Goal: Information Seeking & Learning: Learn about a topic

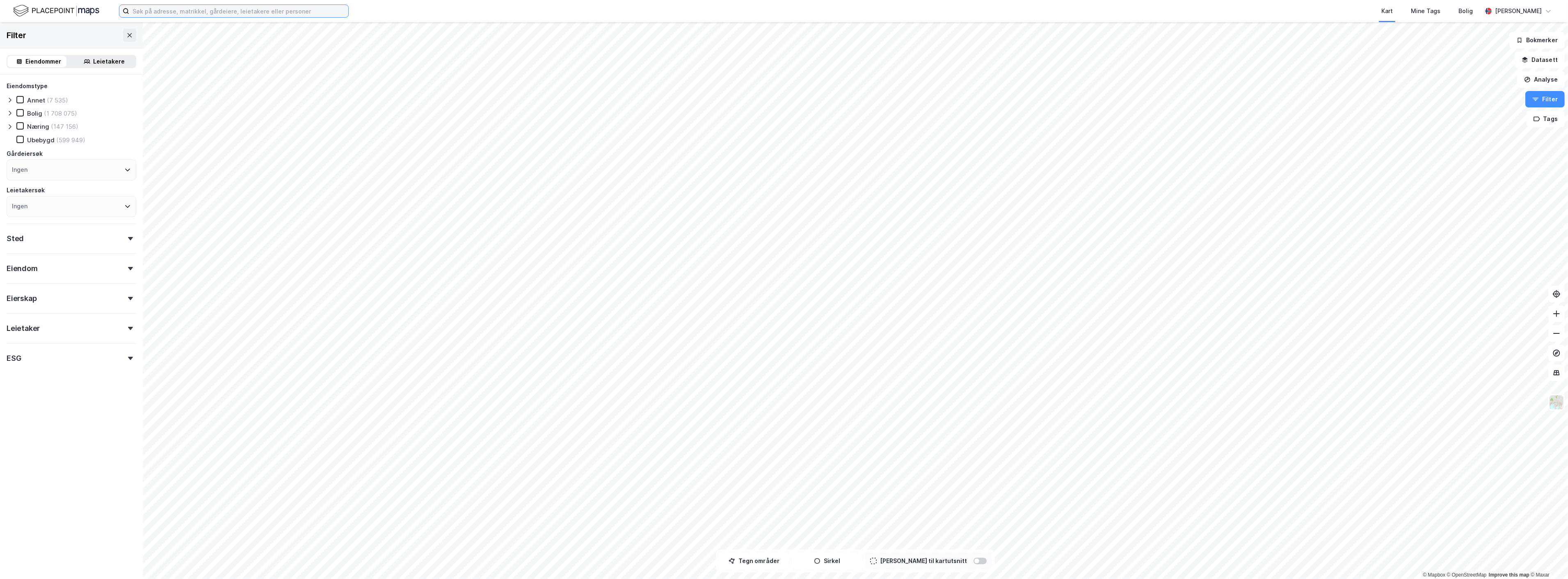
click at [153, 10] on input at bounding box center [239, 11] width 219 height 12
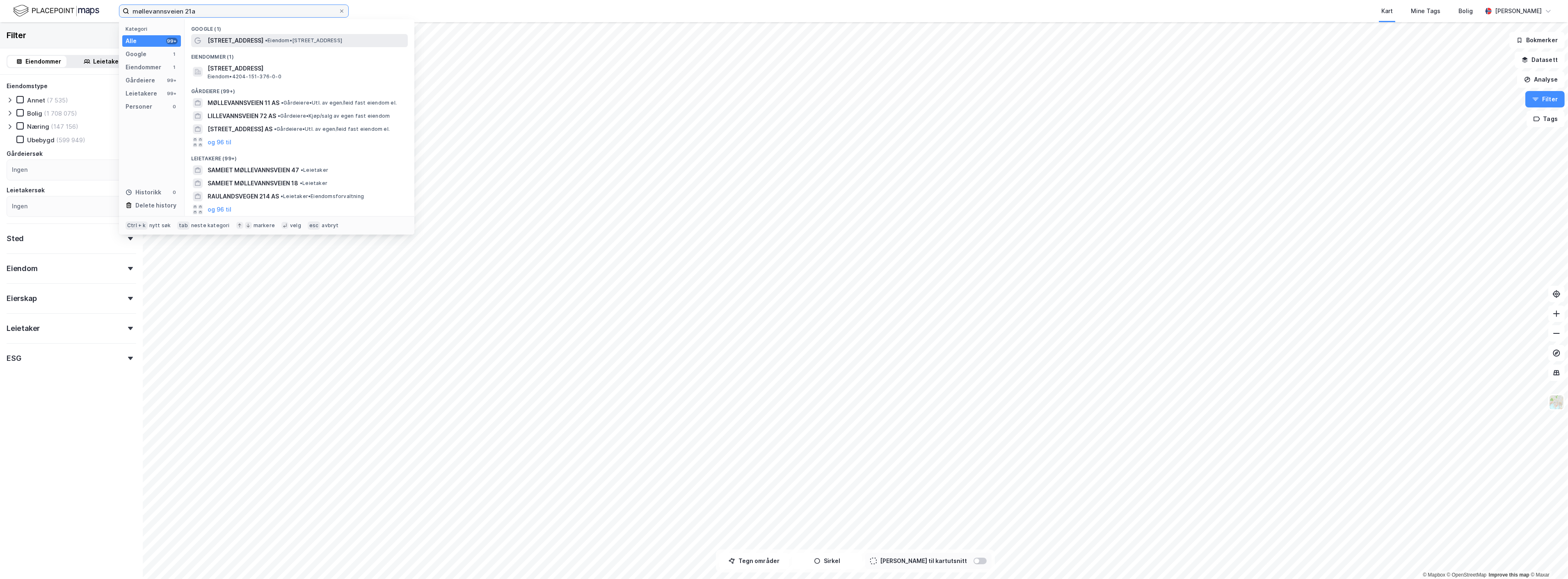
type input "møllevannsveien 21a"
click at [226, 42] on span "[STREET_ADDRESS]" at bounding box center [236, 41] width 56 height 10
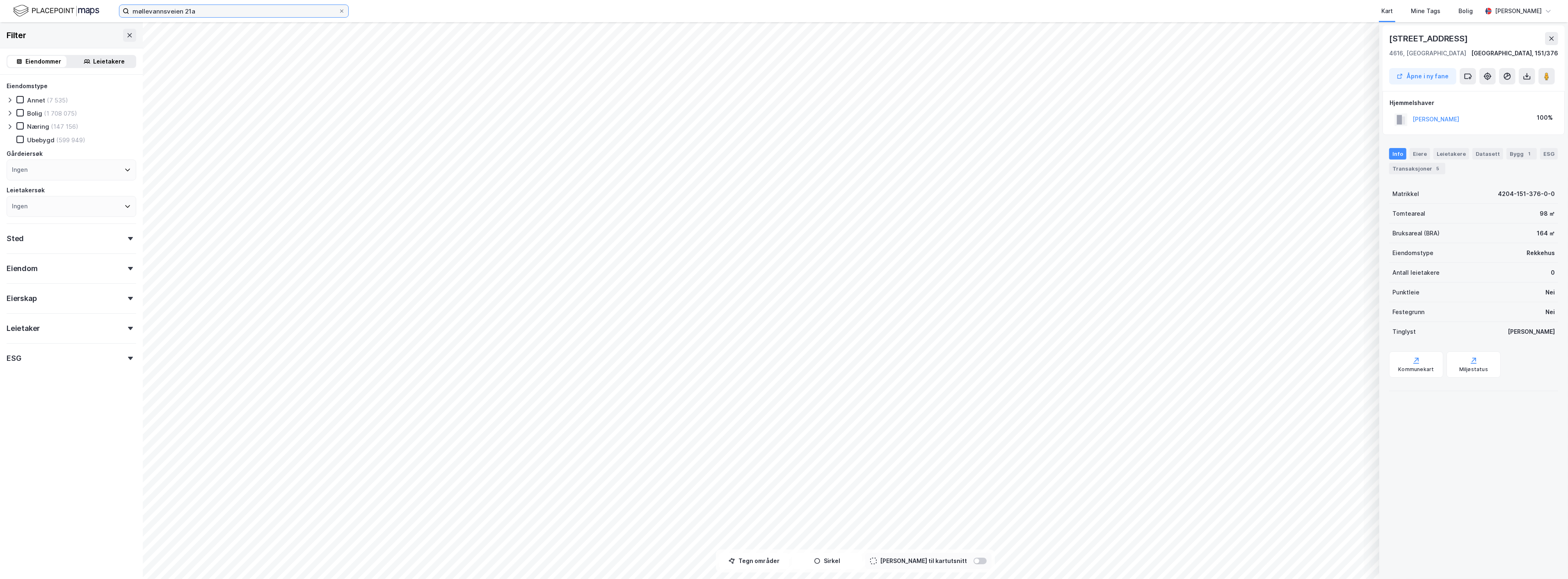
click at [227, 11] on input "møllevannsveien 21a" at bounding box center [234, 11] width 209 height 12
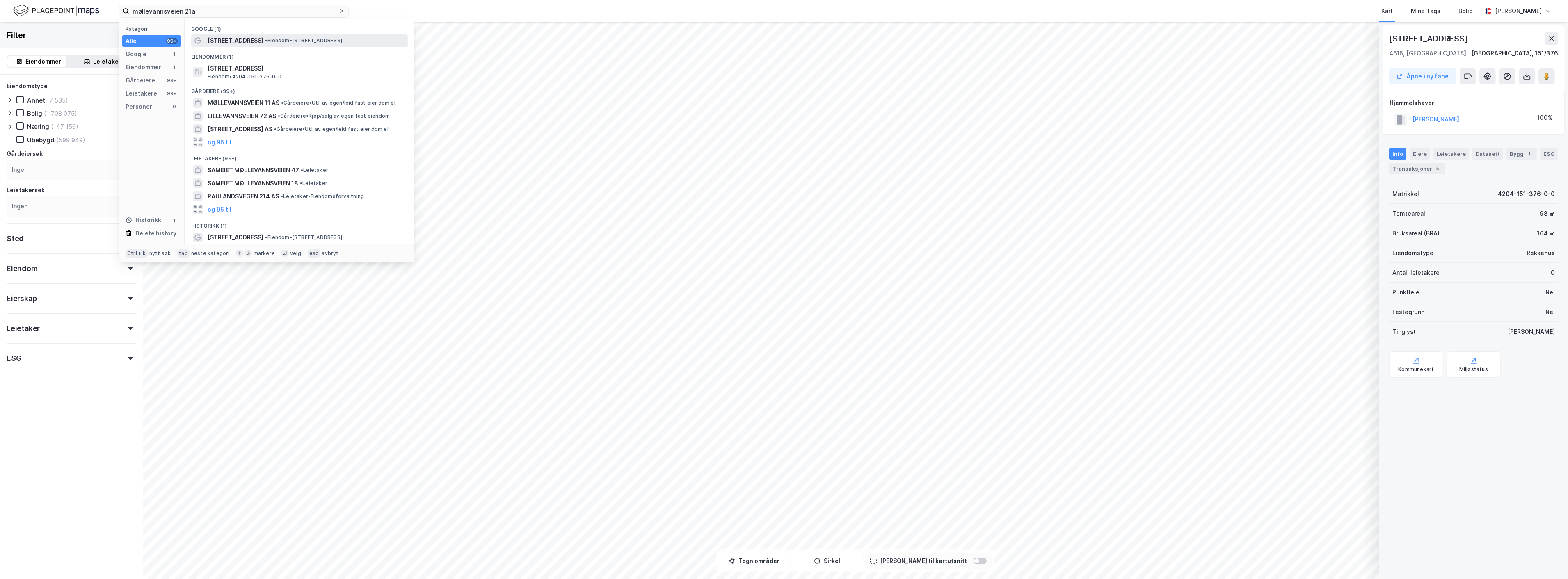
click at [248, 38] on span "[STREET_ADDRESS]" at bounding box center [236, 41] width 56 height 10
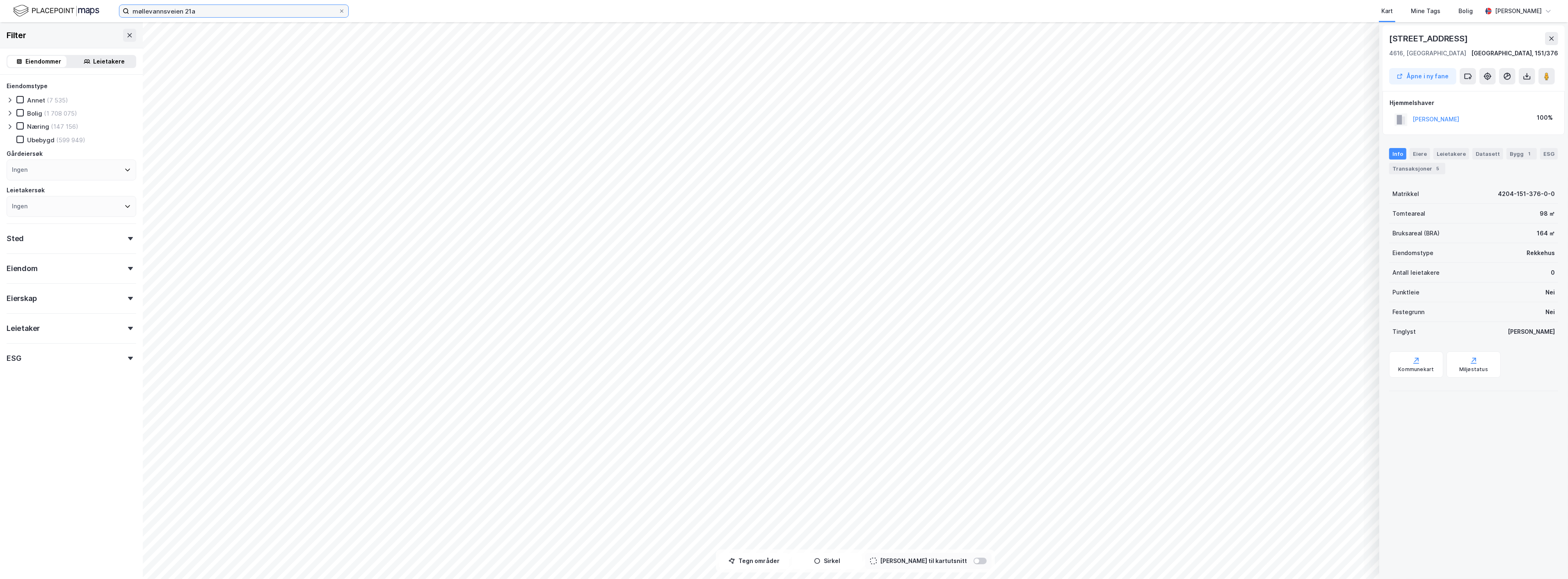
click at [214, 11] on input "møllevannsveien 21a" at bounding box center [234, 11] width 209 height 12
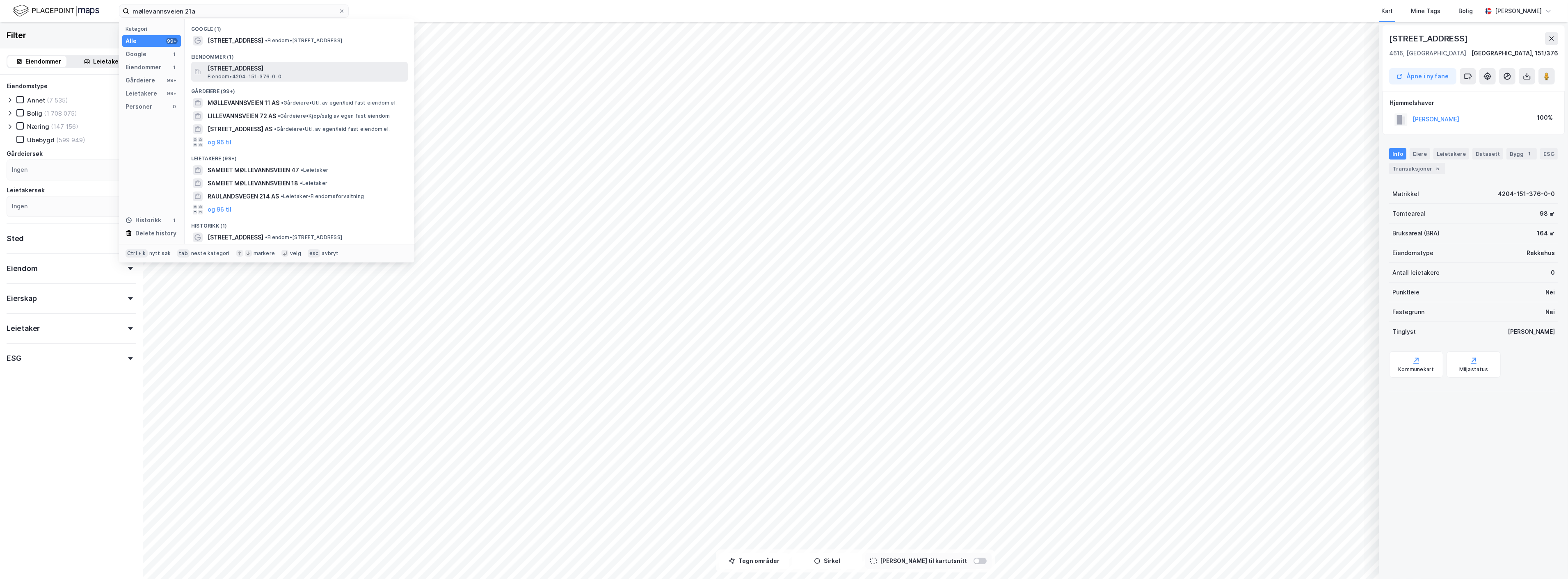
click at [264, 72] on span "[STREET_ADDRESS]" at bounding box center [306, 68] width 197 height 10
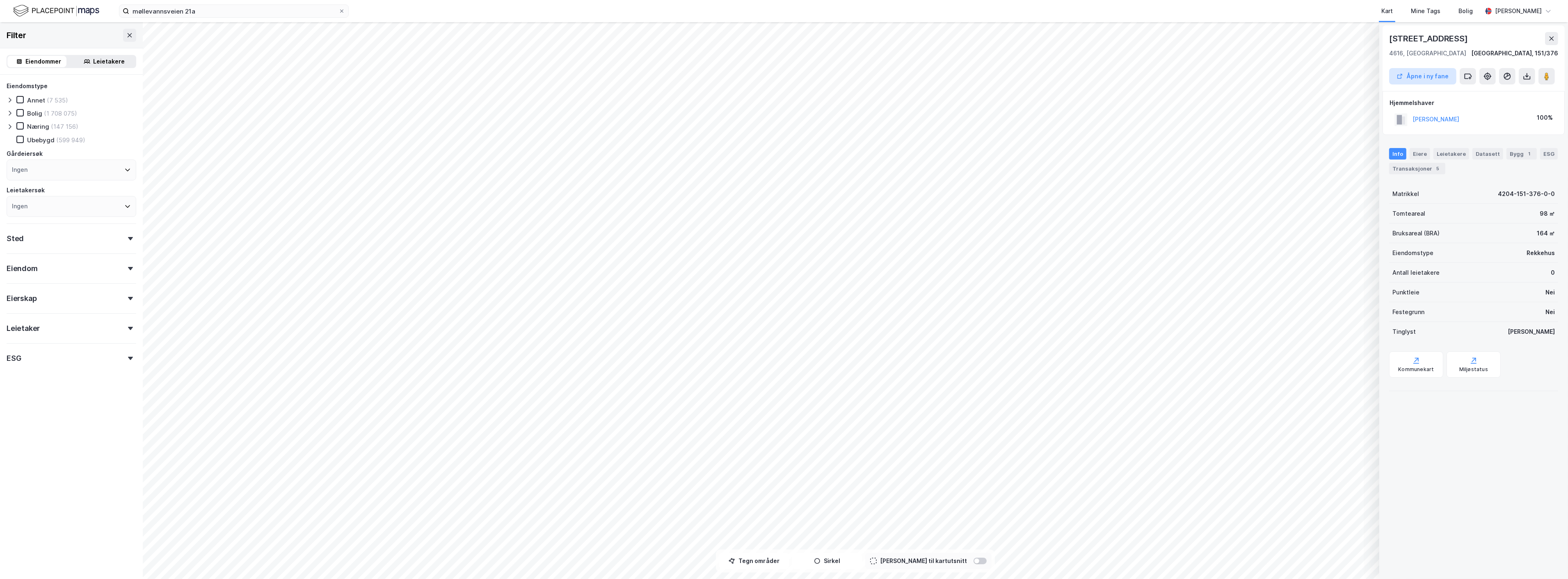
click at [1423, 78] on button "Åpne i ny fane" at bounding box center [1423, 76] width 68 height 16
